Goal: Navigation & Orientation: Find specific page/section

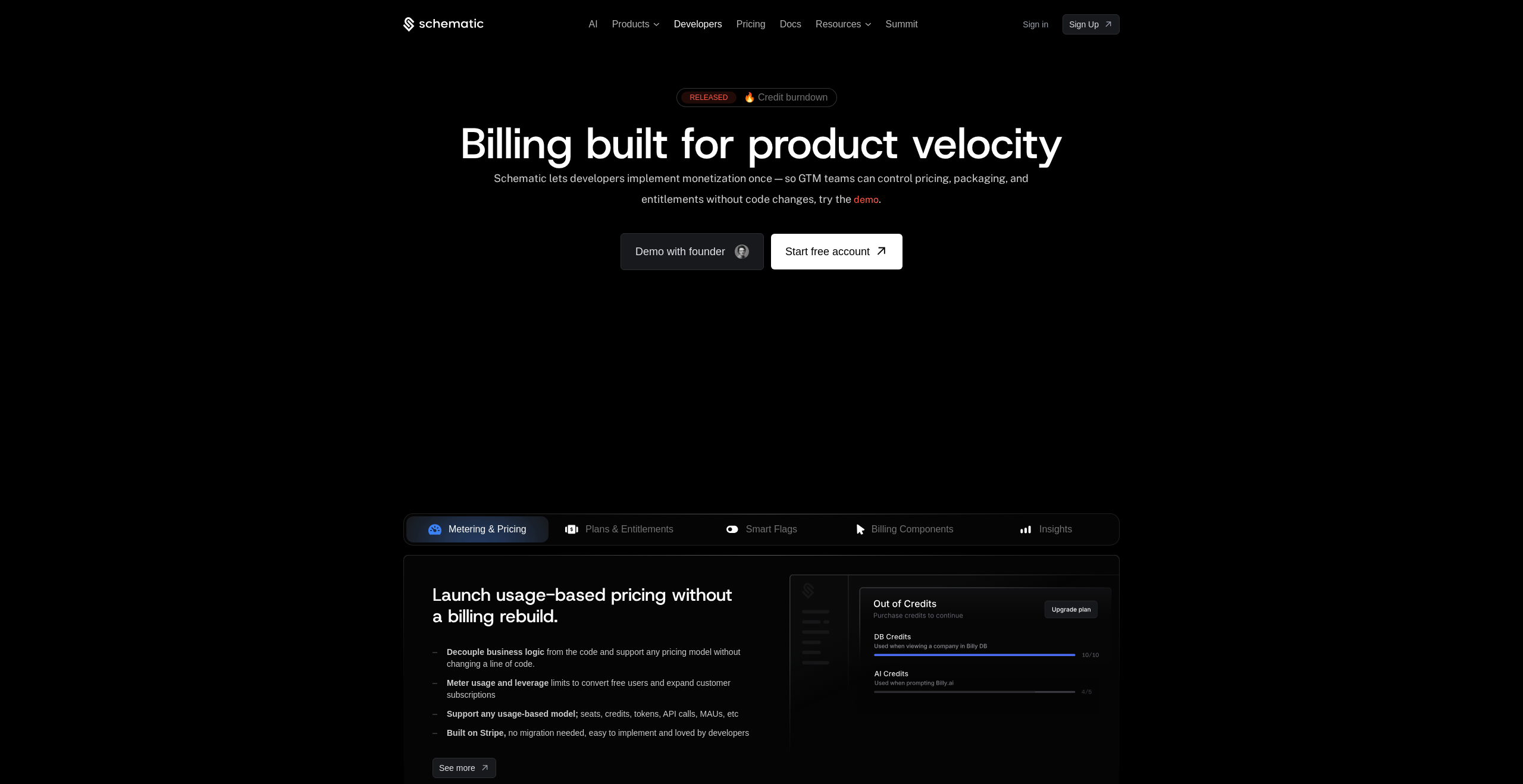
scroll to position [3, 0]
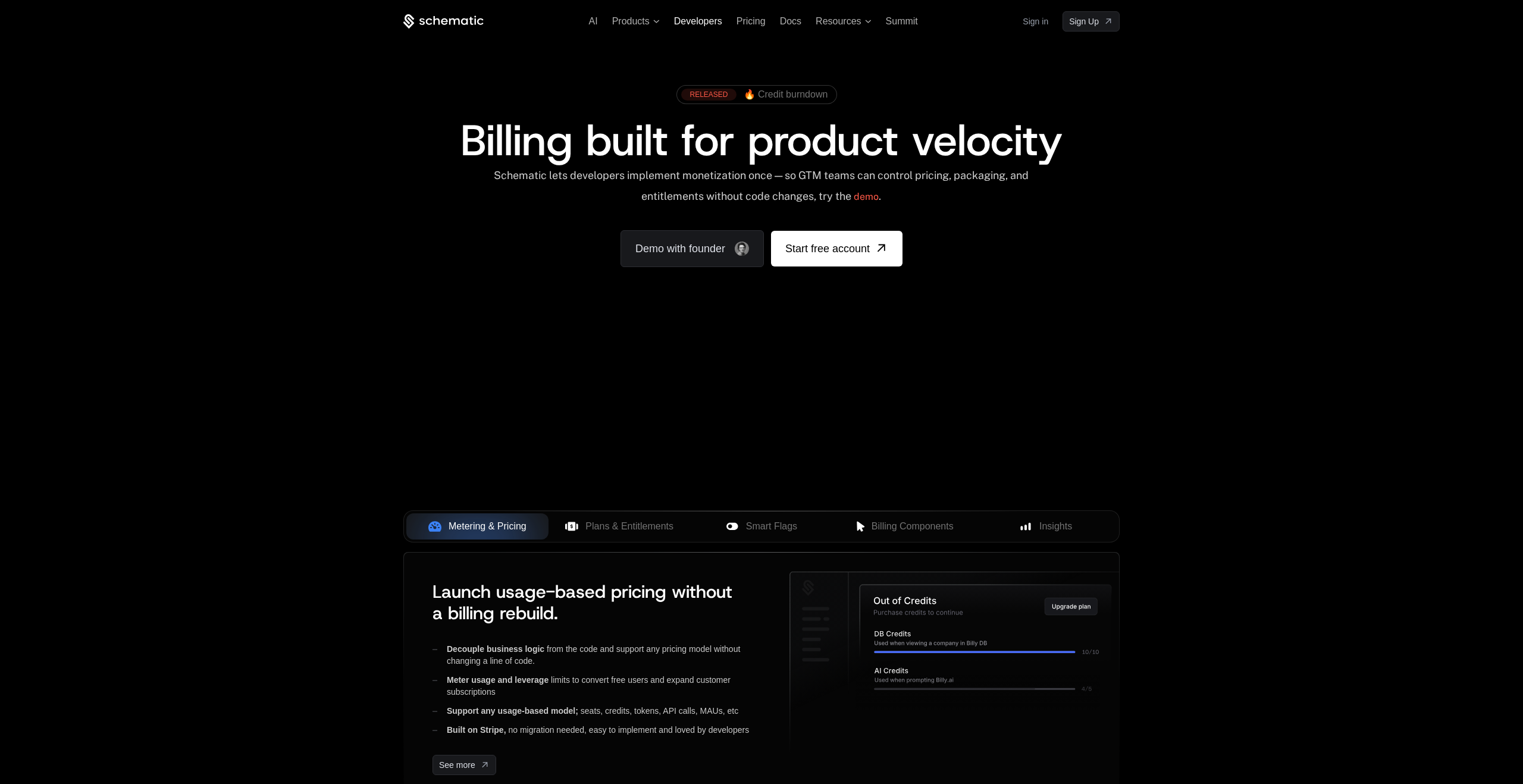
click at [698, 25] on span "Developers" at bounding box center [698, 21] width 48 height 10
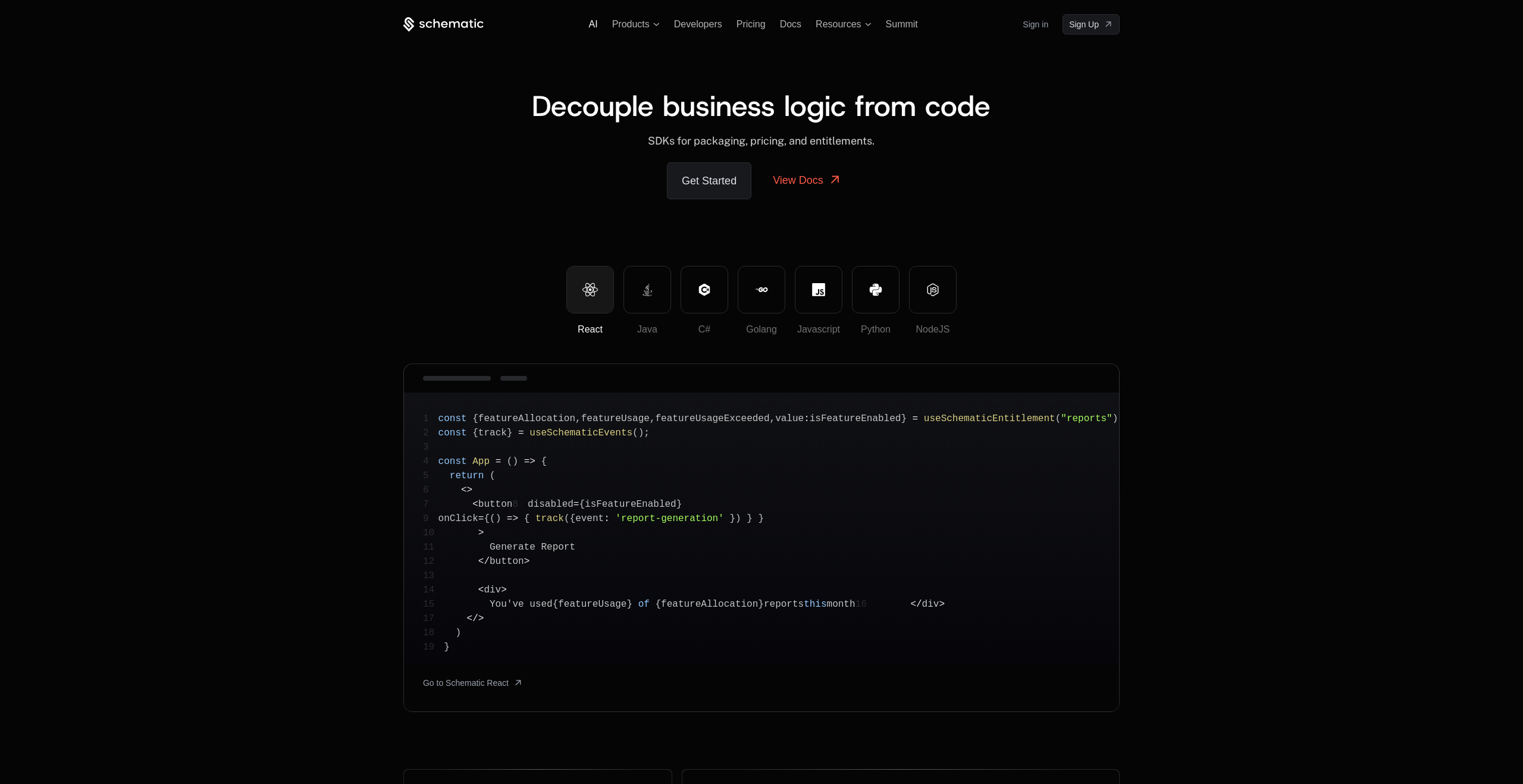
click at [595, 25] on span "AI" at bounding box center [593, 24] width 9 height 10
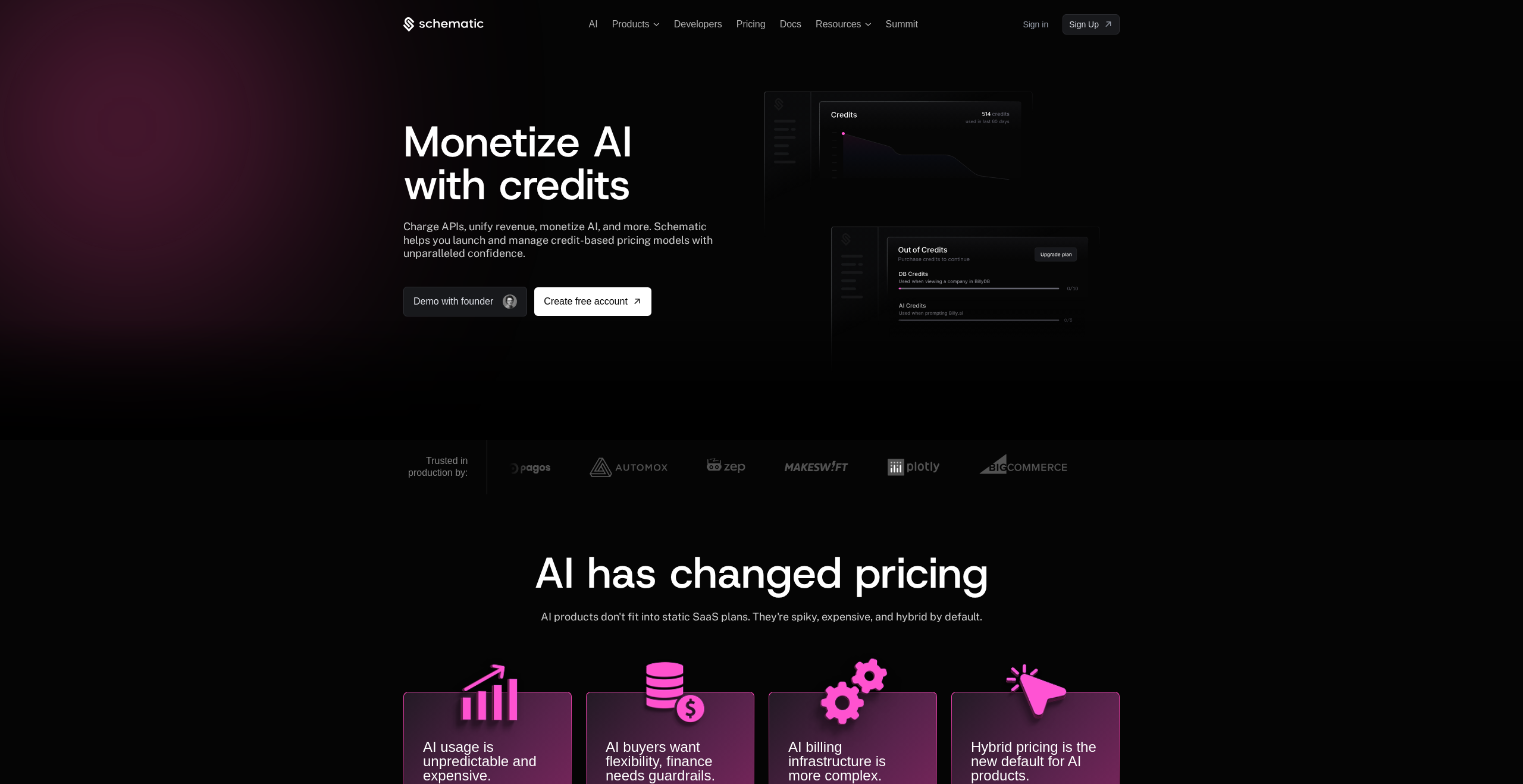
click at [446, 27] on icon at bounding box center [444, 25] width 80 height 15
click at [448, 25] on icon at bounding box center [444, 25] width 80 height 15
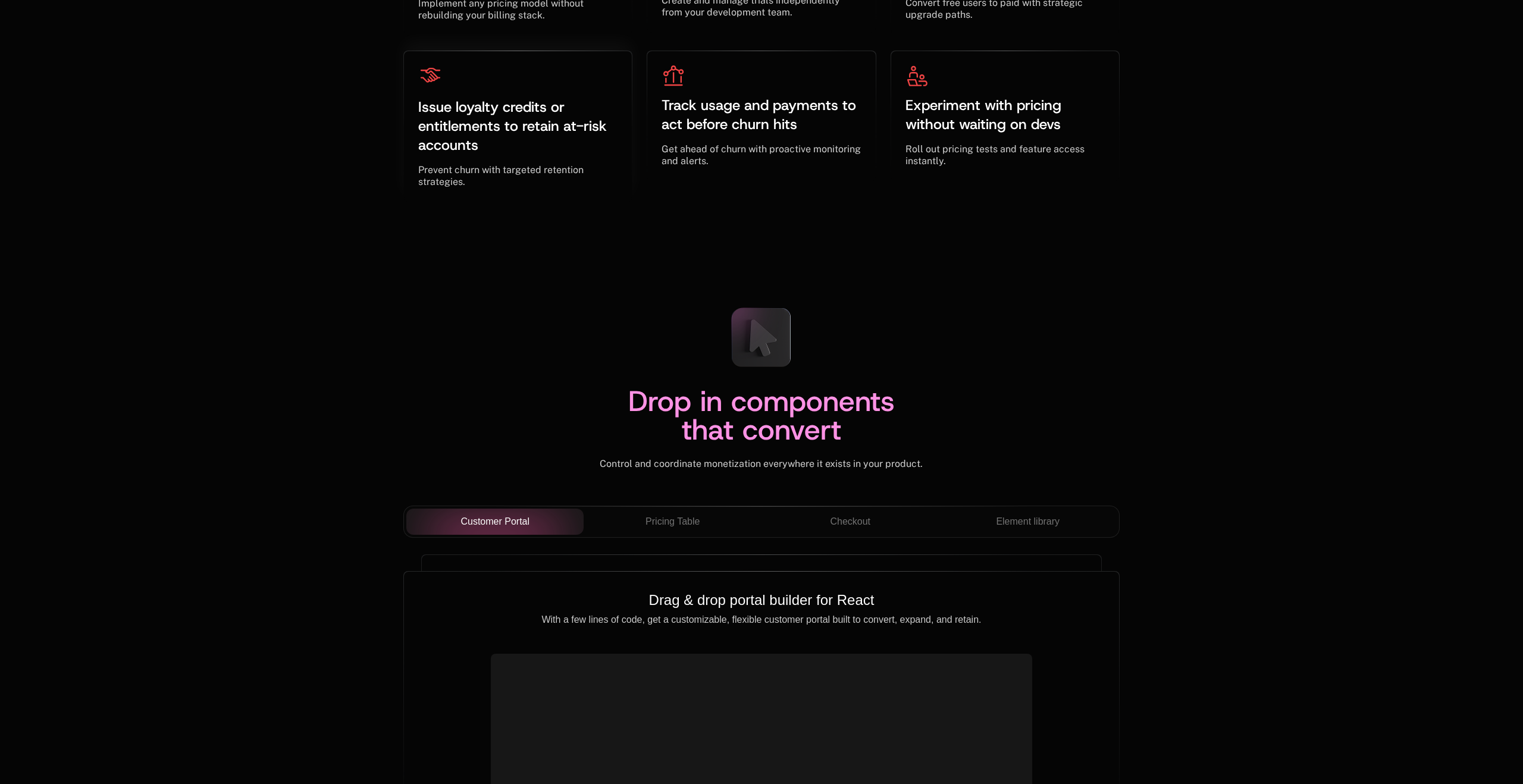
scroll to position [3823, 0]
